Goal: Check status: Check status

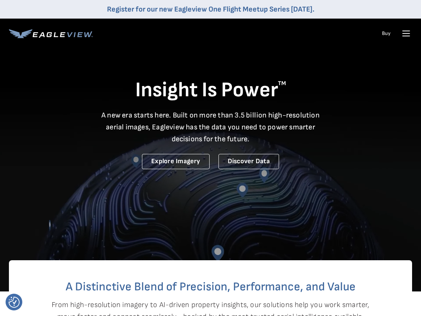
drag, startPoint x: 405, startPoint y: 33, endPoint x: 400, endPoint y: 33, distance: 5.3
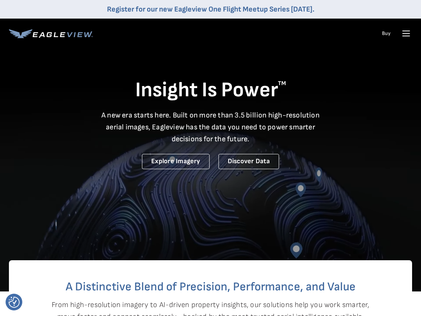
click at [405, 33] on icon at bounding box center [405, 33] width 7 height 0
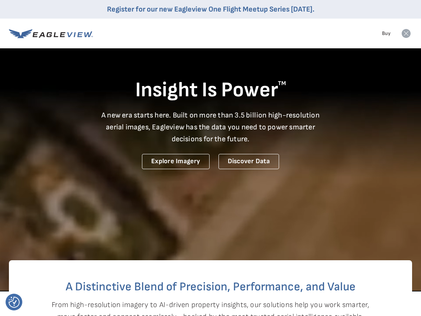
click at [401, 35] on rect at bounding box center [406, 33] width 12 height 12
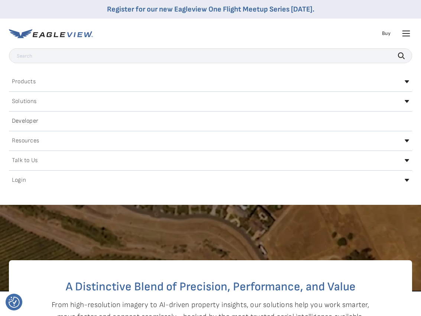
click at [404, 34] on icon at bounding box center [406, 33] width 12 height 12
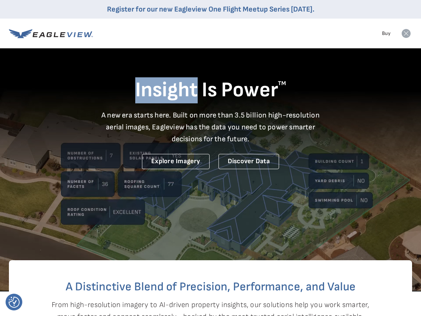
click at [404, 34] on icon at bounding box center [405, 33] width 9 height 9
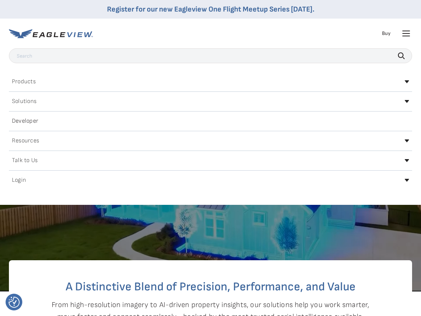
click at [18, 182] on h2 "Login" at bounding box center [19, 180] width 14 height 6
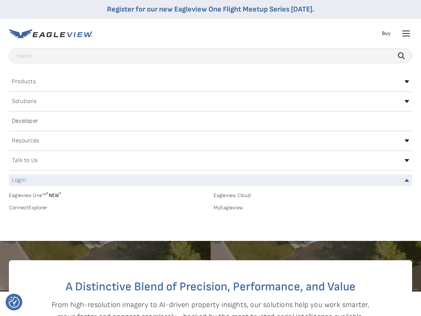
click at [230, 209] on link "MyEagleview" at bounding box center [312, 207] width 199 height 7
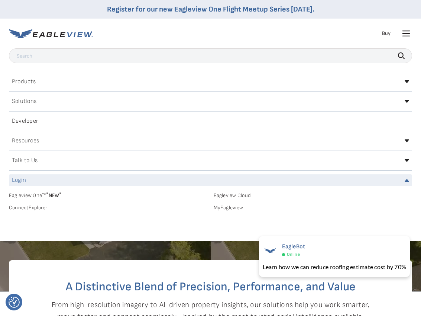
scroll to position [0, 0]
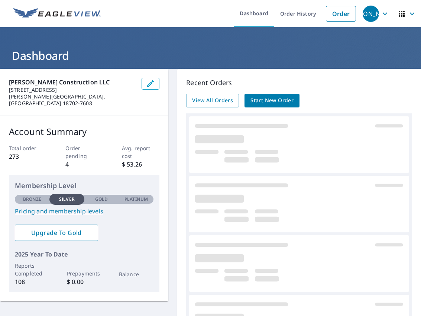
click at [156, 82] on button "button" at bounding box center [150, 84] width 18 height 12
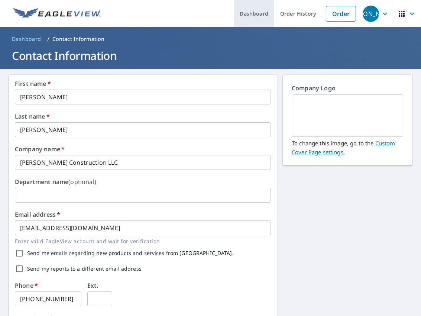
click at [257, 16] on link "Dashboard" at bounding box center [254, 13] width 40 height 27
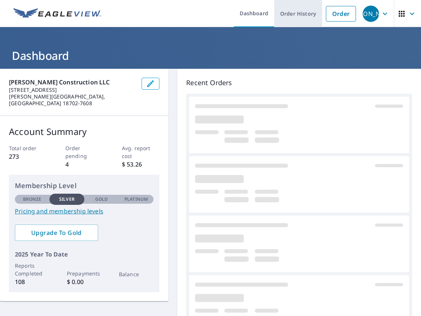
click at [293, 14] on link "Order History" at bounding box center [298, 13] width 48 height 27
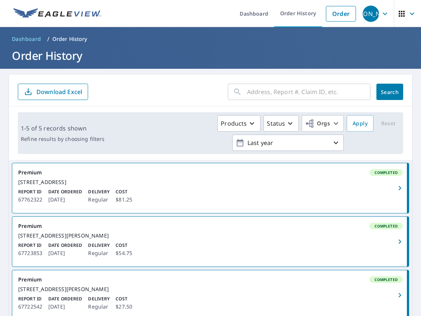
click at [270, 87] on input "text" at bounding box center [308, 91] width 123 height 21
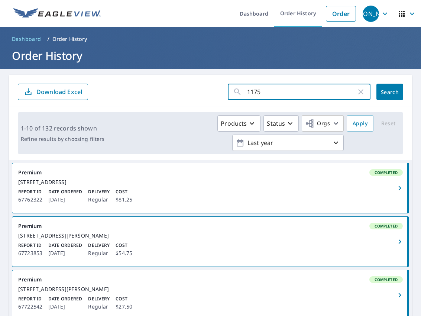
type input "1175"
click button "Search" at bounding box center [389, 92] width 27 height 16
